Goal: Transaction & Acquisition: Subscribe to service/newsletter

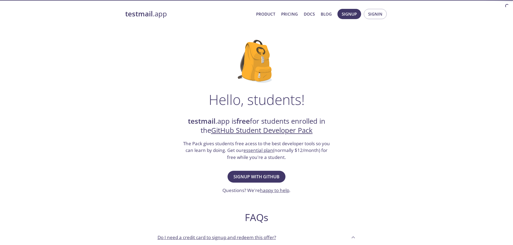
click at [305, 75] on div "Hello, students! testmail .app is free for students enrolled in the GitHub Stud…" at bounding box center [256, 195] width 263 height 329
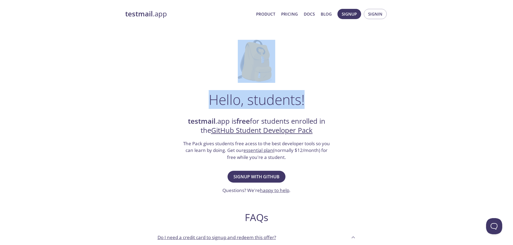
drag, startPoint x: 305, startPoint y: 74, endPoint x: 223, endPoint y: 66, distance: 82.5
click at [224, 67] on div "Hello, students! testmail .app is free for students enrolled in the GitHub Stud…" at bounding box center [256, 195] width 263 height 329
click at [215, 65] on div "Hello, students! testmail .app is free for students enrolled in the GitHub Stud…" at bounding box center [256, 195] width 263 height 329
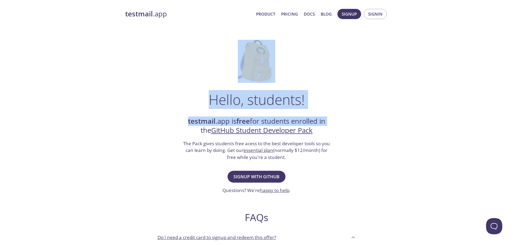
drag, startPoint x: 215, startPoint y: 65, endPoint x: 352, endPoint y: 98, distance: 140.7
click at [352, 98] on div "Hello, students! testmail .app is free for students enrolled in the GitHub Stud…" at bounding box center [256, 195] width 263 height 329
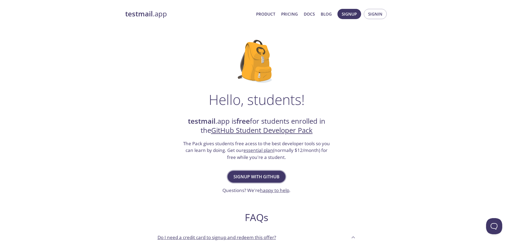
click at [258, 174] on span "Signup with GitHub" at bounding box center [257, 177] width 46 height 8
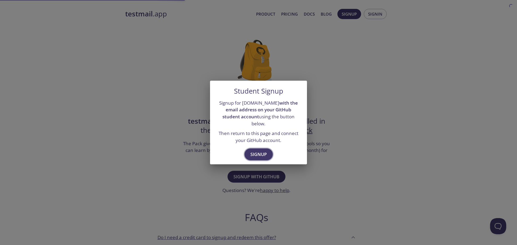
click at [259, 151] on span "Signup" at bounding box center [258, 155] width 16 height 8
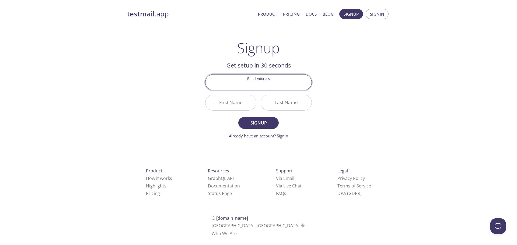
click at [272, 86] on input "Email Address" at bounding box center [259, 82] width 106 height 15
type input "[EMAIL_ADDRESS][DOMAIN_NAME]"
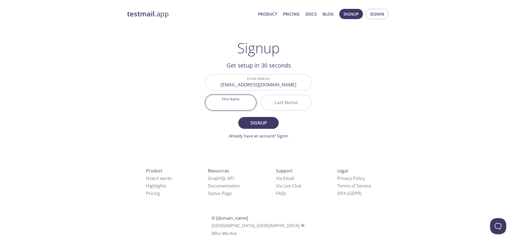
click at [239, 103] on input "First Name" at bounding box center [231, 102] width 51 height 15
click at [256, 87] on input "[EMAIL_ADDRESS][DOMAIN_NAME]" at bounding box center [259, 82] width 106 height 15
click at [277, 83] on input "[EMAIL_ADDRESS][DOMAIN_NAME]" at bounding box center [259, 82] width 106 height 15
click at [335, 92] on div "testmail .app Product Pricing Docs Blog Signup Signin Signup Get setup in 30 se…" at bounding box center [259, 128] width 276 height 247
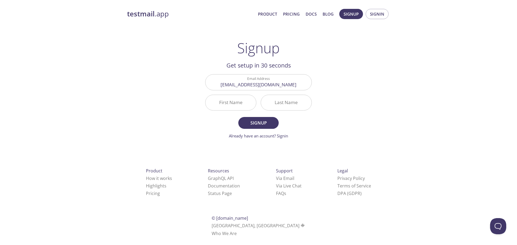
click at [239, 99] on input "First Name" at bounding box center [231, 102] width 51 height 15
type input "[PERSON_NAME]"
click at [266, 105] on input "Last Name" at bounding box center [286, 102] width 51 height 15
type input "[PERSON_NAME]"
click at [266, 123] on span "Signup" at bounding box center [258, 123] width 29 height 8
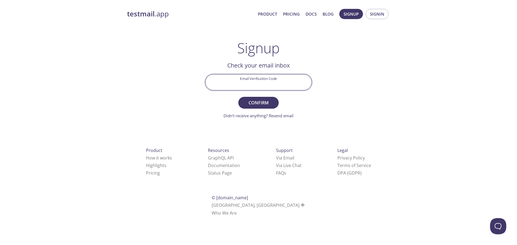
click at [247, 82] on input "Email Verification Code" at bounding box center [259, 82] width 106 height 15
click at [281, 65] on h2 "Check your email inbox" at bounding box center [258, 65] width 107 height 9
click at [256, 81] on input "Email Verification Code" at bounding box center [259, 82] width 106 height 15
paste input "K6E3G7S"
type input "K6E3G7S"
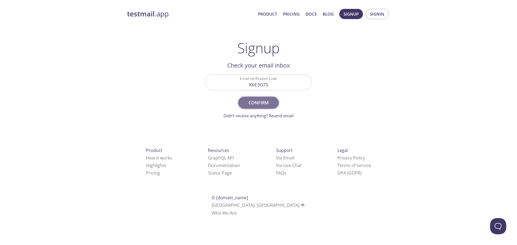
click at [266, 102] on span "Confirm" at bounding box center [258, 103] width 29 height 8
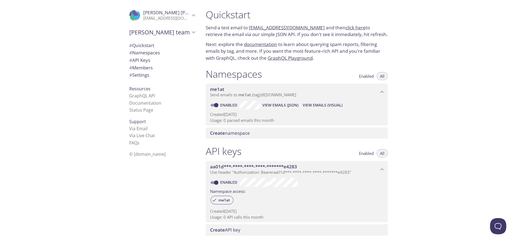
click at [160, 15] on span "[PERSON_NAME]" at bounding box center [180, 12] width 74 height 6
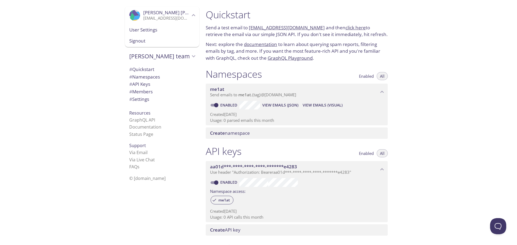
click at [157, 31] on span "User Settings" at bounding box center [162, 29] width 66 height 7
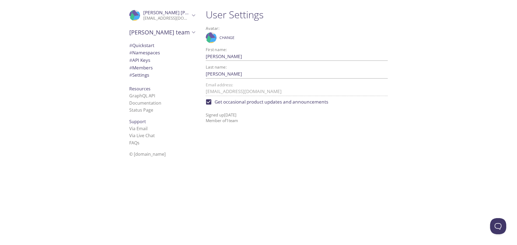
click at [231, 104] on span "Get occasional product updates and announcements" at bounding box center [272, 102] width 114 height 7
click at [215, 104] on input "Get occasional product updates and announcements" at bounding box center [209, 102] width 12 height 12
checkbox input "false"
click at [152, 44] on span "# Quickstart" at bounding box center [162, 45] width 66 height 7
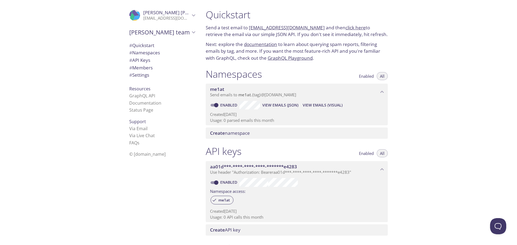
click at [329, 30] on p "Send a test email to me1at.test@inbox.testmail.app and then click here to retri…" at bounding box center [297, 31] width 182 height 14
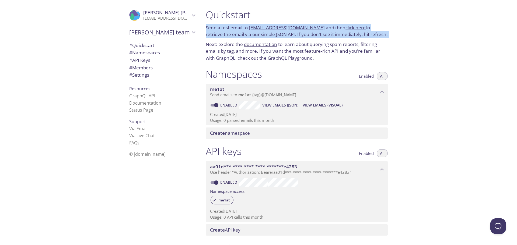
click at [329, 30] on p "Send a test email to me1at.test@inbox.testmail.app and then click here to retri…" at bounding box center [297, 31] width 182 height 14
click at [328, 35] on p "Send a test email to me1at.test@inbox.testmail.app and then click here to retri…" at bounding box center [297, 31] width 182 height 14
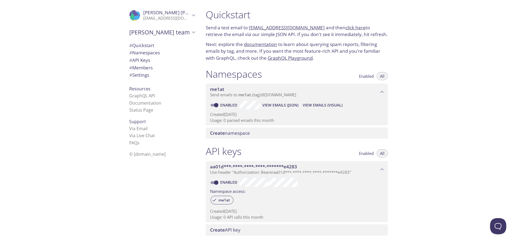
click at [156, 56] on span "# Namespaces" at bounding box center [144, 53] width 31 height 6
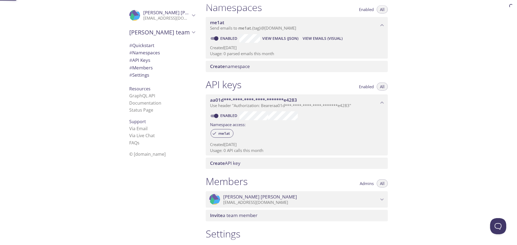
scroll to position [68, 0]
